Goal: Find specific page/section: Find specific page/section

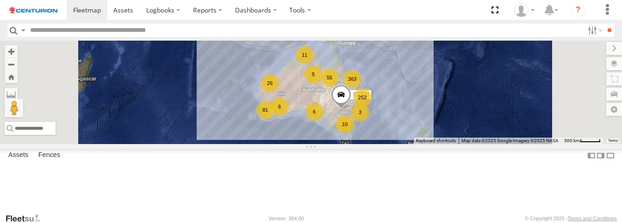
drag, startPoint x: 352, startPoint y: 119, endPoint x: 377, endPoint y: 130, distance: 27.3
click at [352, 119] on div "252 363 81 10 55 26 6 3 6 11 5 FT733" at bounding box center [311, 93] width 622 height 104
click at [71, 37] on input "text" at bounding box center [304, 30] width 557 height 13
type input "*****"
click at [604, 24] on input "**" at bounding box center [609, 30] width 11 height 13
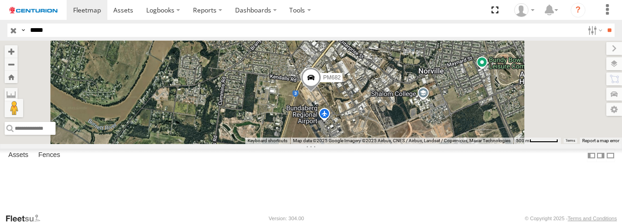
click at [0, 0] on div "PM682 Branch [GEOGRAPHIC_DATA] - LH Aviation [GEOGRAPHIC_DATA] -24.89406 152.31…" at bounding box center [0, 0] width 0 height 0
drag, startPoint x: 156, startPoint y: 149, endPoint x: 152, endPoint y: 169, distance: 20.3
click at [0, 0] on div "PM682 Branch [GEOGRAPHIC_DATA] - LH Aviation [GEOGRAPHIC_DATA] -24.89406 152.31…" at bounding box center [0, 0] width 0 height 0
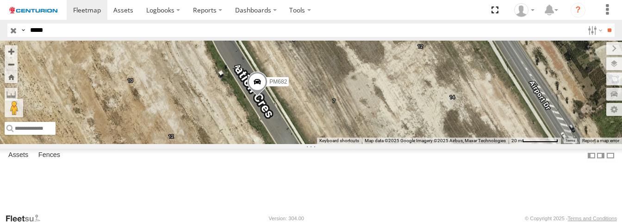
drag, startPoint x: 366, startPoint y: 147, endPoint x: 422, endPoint y: 146, distance: 56.4
click at [422, 144] on div "PM682" at bounding box center [311, 93] width 622 height 104
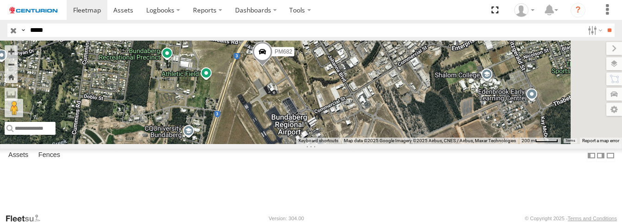
drag, startPoint x: 413, startPoint y: 157, endPoint x: 366, endPoint y: 111, distance: 65.1
click at [366, 111] on div "PM682" at bounding box center [311, 93] width 622 height 104
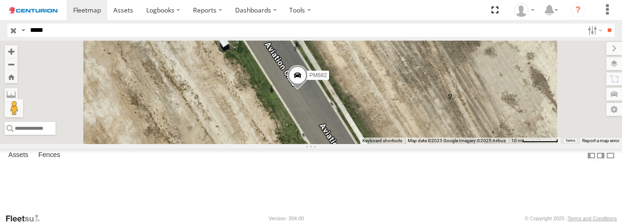
drag, startPoint x: 365, startPoint y: 90, endPoint x: 425, endPoint y: 134, distance: 74.4
click at [308, 90] on span at bounding box center [297, 77] width 20 height 25
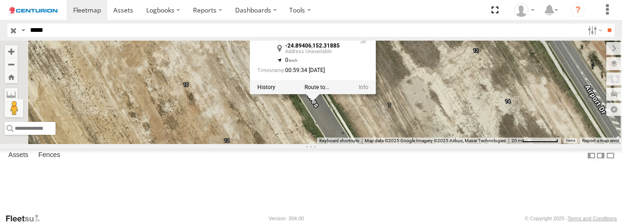
click at [422, 144] on div "PM682 PM682 -24.89406 , 152.31885 0 00:59:34 [DATE]" at bounding box center [311, 93] width 622 height 104
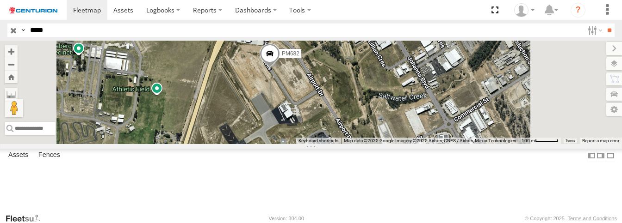
drag, startPoint x: 409, startPoint y: 154, endPoint x: 366, endPoint y: 95, distance: 72.6
click at [366, 95] on div "PM682" at bounding box center [311, 93] width 622 height 104
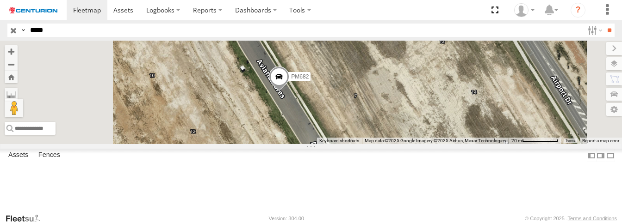
drag, startPoint x: 345, startPoint y: 117, endPoint x: 401, endPoint y: 163, distance: 72.3
click at [401, 144] on div "PM682" at bounding box center [311, 93] width 622 height 104
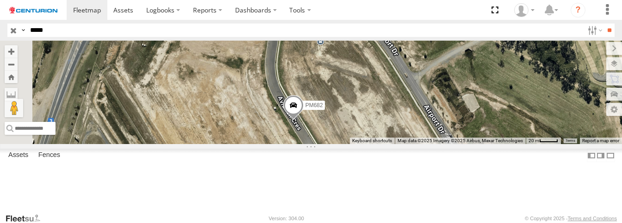
click at [0, 0] on div "PM682 Branch [GEOGRAPHIC_DATA] - LH Aviation [GEOGRAPHIC_DATA] -24.89406 152.31…" at bounding box center [0, 0] width 0 height 0
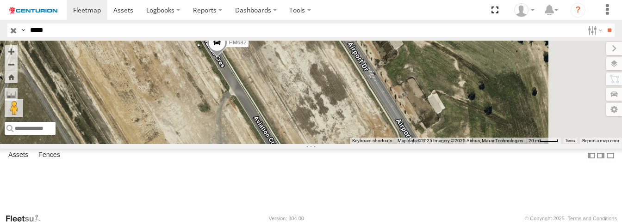
drag, startPoint x: 400, startPoint y: 160, endPoint x: 323, endPoint y: 97, distance: 99.6
click at [323, 97] on div "PM682" at bounding box center [311, 93] width 622 height 104
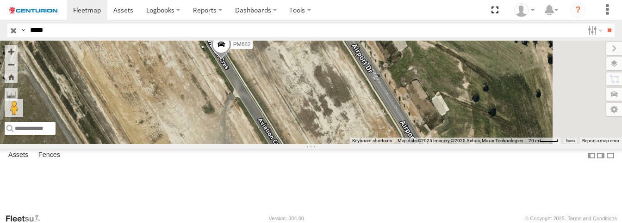
drag, startPoint x: 315, startPoint y: 92, endPoint x: 320, endPoint y: 94, distance: 5.9
click at [320, 94] on div "PM682" at bounding box center [311, 93] width 622 height 104
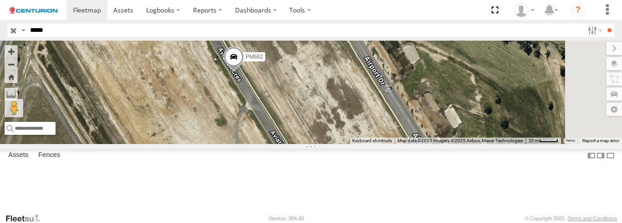
drag, startPoint x: 315, startPoint y: 92, endPoint x: 347, endPoint y: 129, distance: 49.2
click at [347, 129] on div "PM682" at bounding box center [311, 93] width 622 height 104
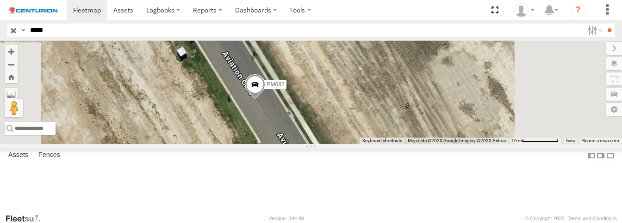
drag, startPoint x: 347, startPoint y: 122, endPoint x: 376, endPoint y: 152, distance: 41.6
click at [376, 144] on div "PM682" at bounding box center [311, 93] width 622 height 104
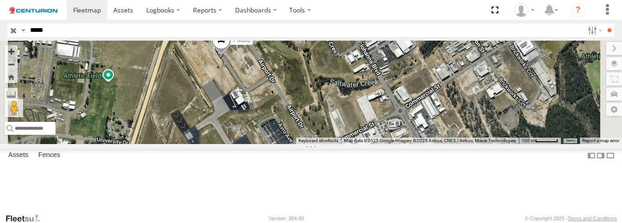
drag, startPoint x: 327, startPoint y: 171, endPoint x: 335, endPoint y: 93, distance: 77.7
click at [335, 93] on div "PM682" at bounding box center [311, 93] width 622 height 104
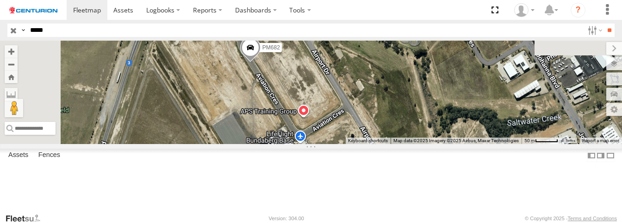
drag, startPoint x: 283, startPoint y: 66, endPoint x: 325, endPoint y: 156, distance: 99.1
click at [325, 144] on div "PM682" at bounding box center [311, 93] width 622 height 104
